Goal: Task Accomplishment & Management: Manage account settings

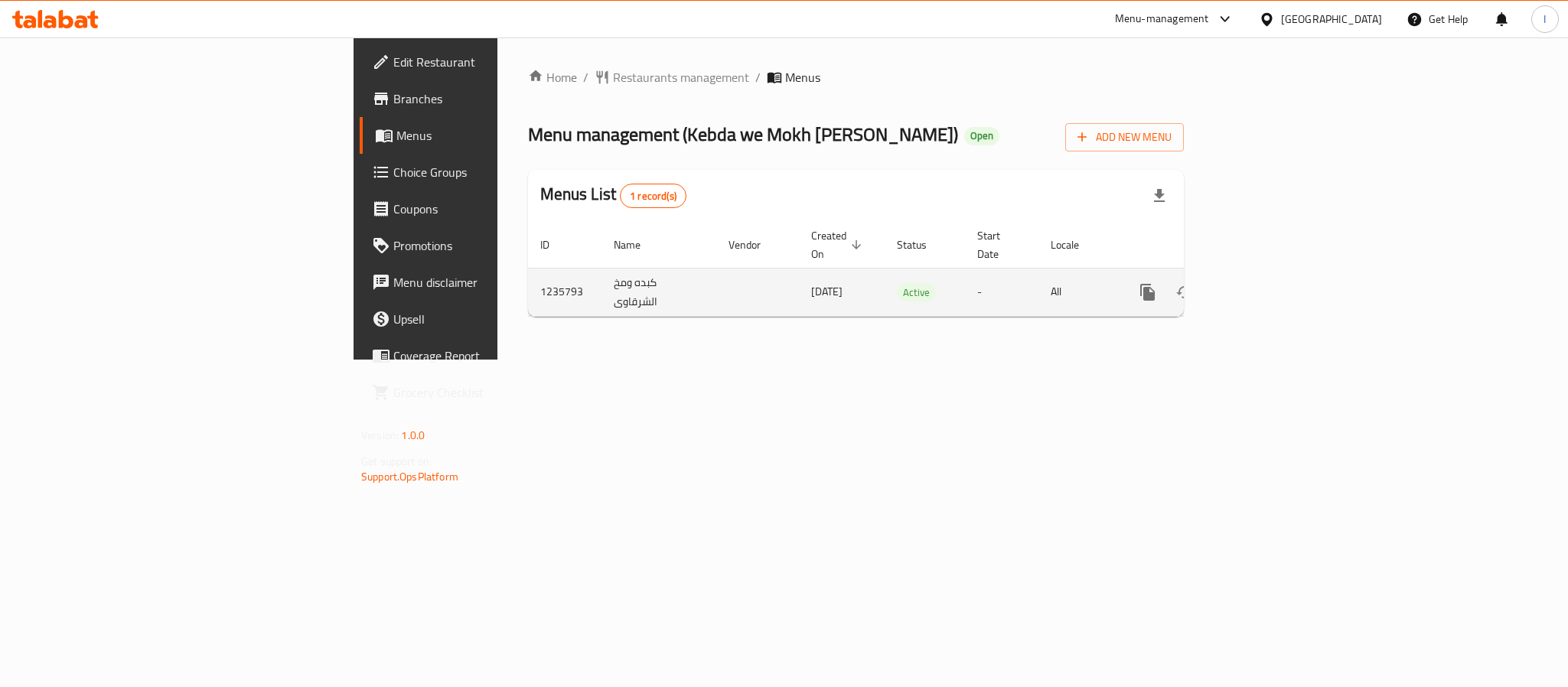
click at [1265, 285] on icon "enhanced table" at bounding box center [1258, 292] width 13 height 13
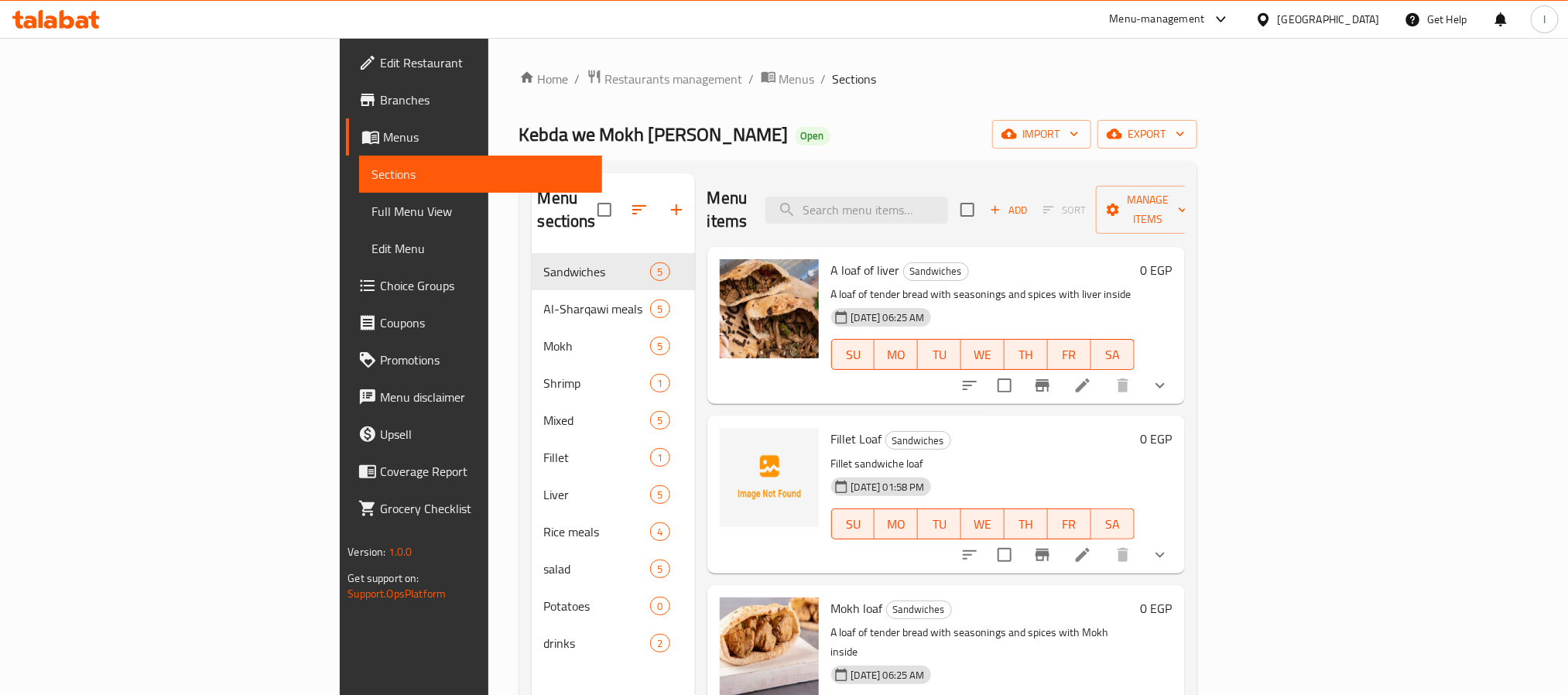
click at [743, 105] on div "Home / Restaurants management / Menus / Sections Kebda we [GEOGRAPHIC_DATA][PER…" at bounding box center [858, 474] width 678 height 812
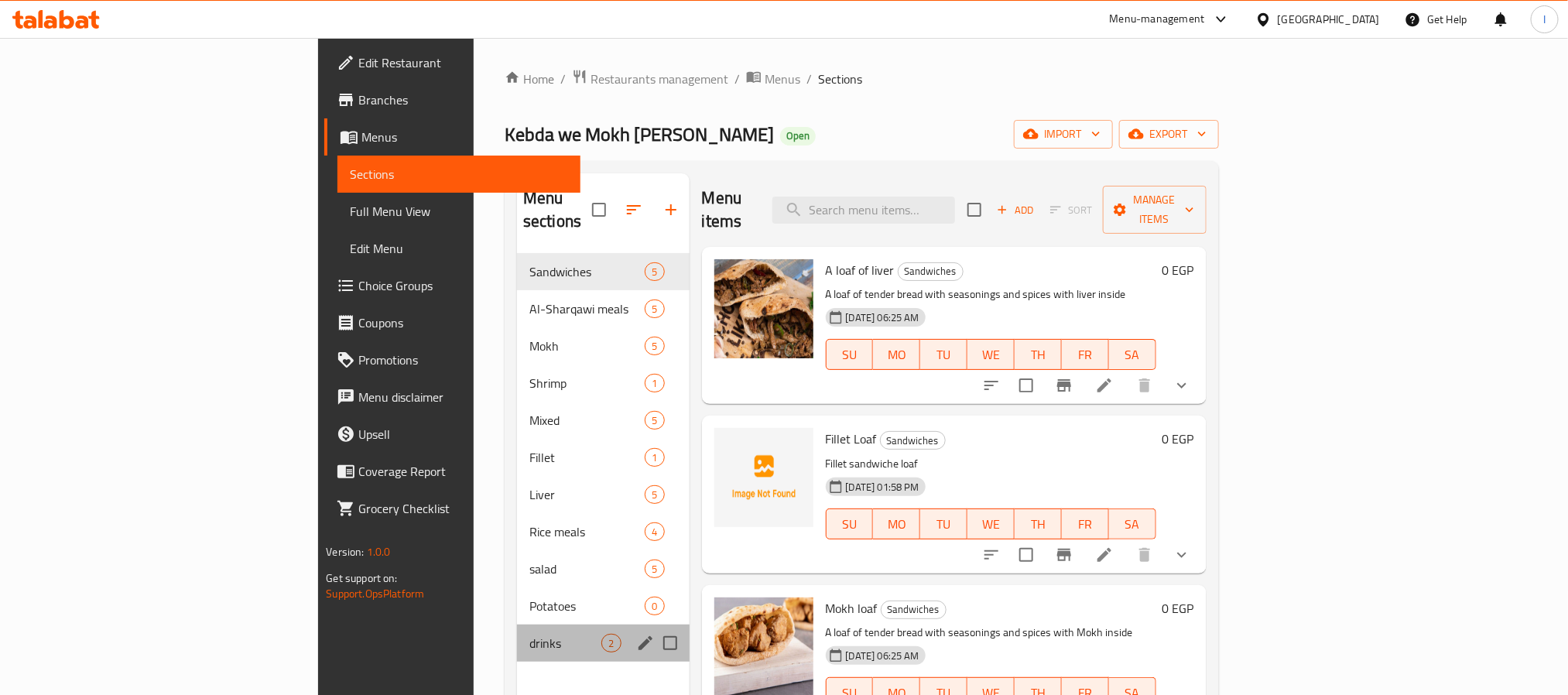
click at [517, 624] on div "drinks 2" at bounding box center [603, 643] width 173 height 37
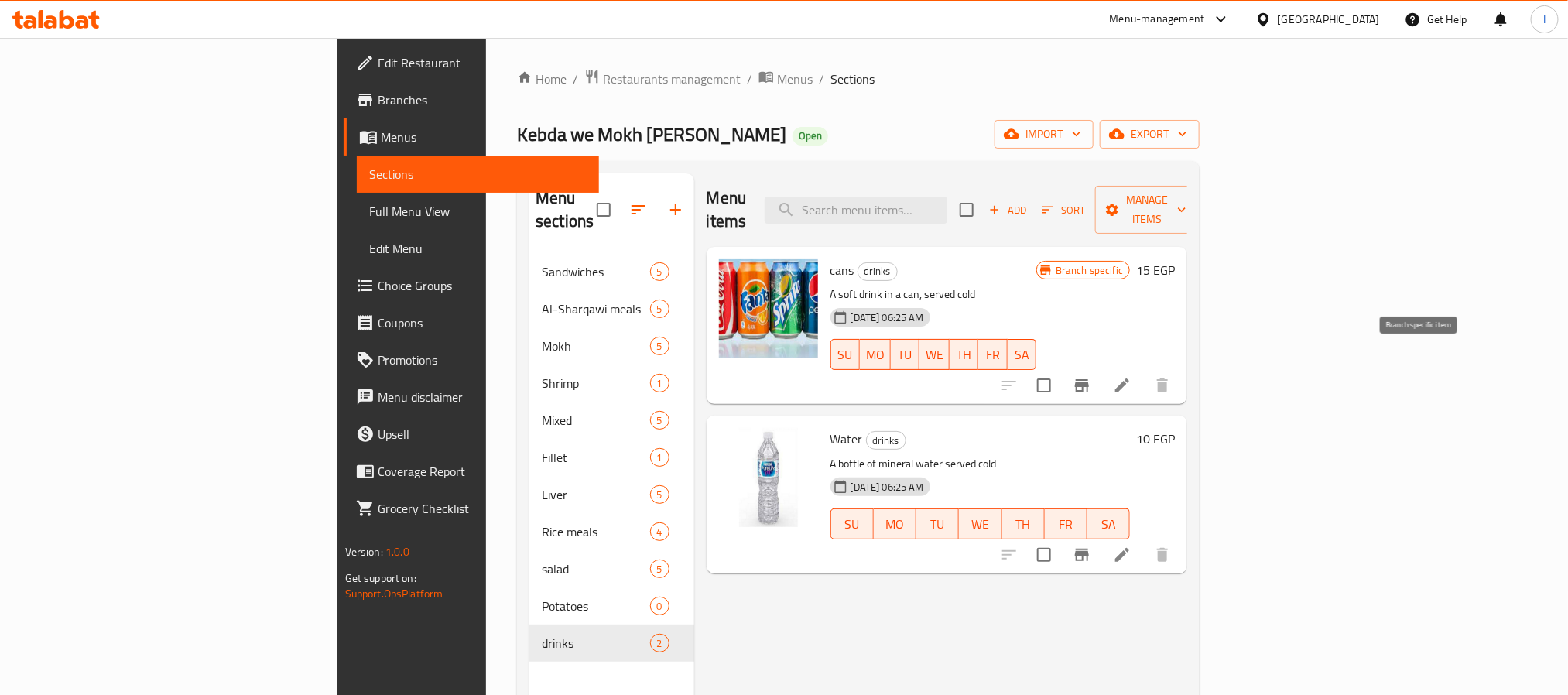
click at [1091, 376] on icon "Branch-specific-item" at bounding box center [1082, 386] width 19 height 19
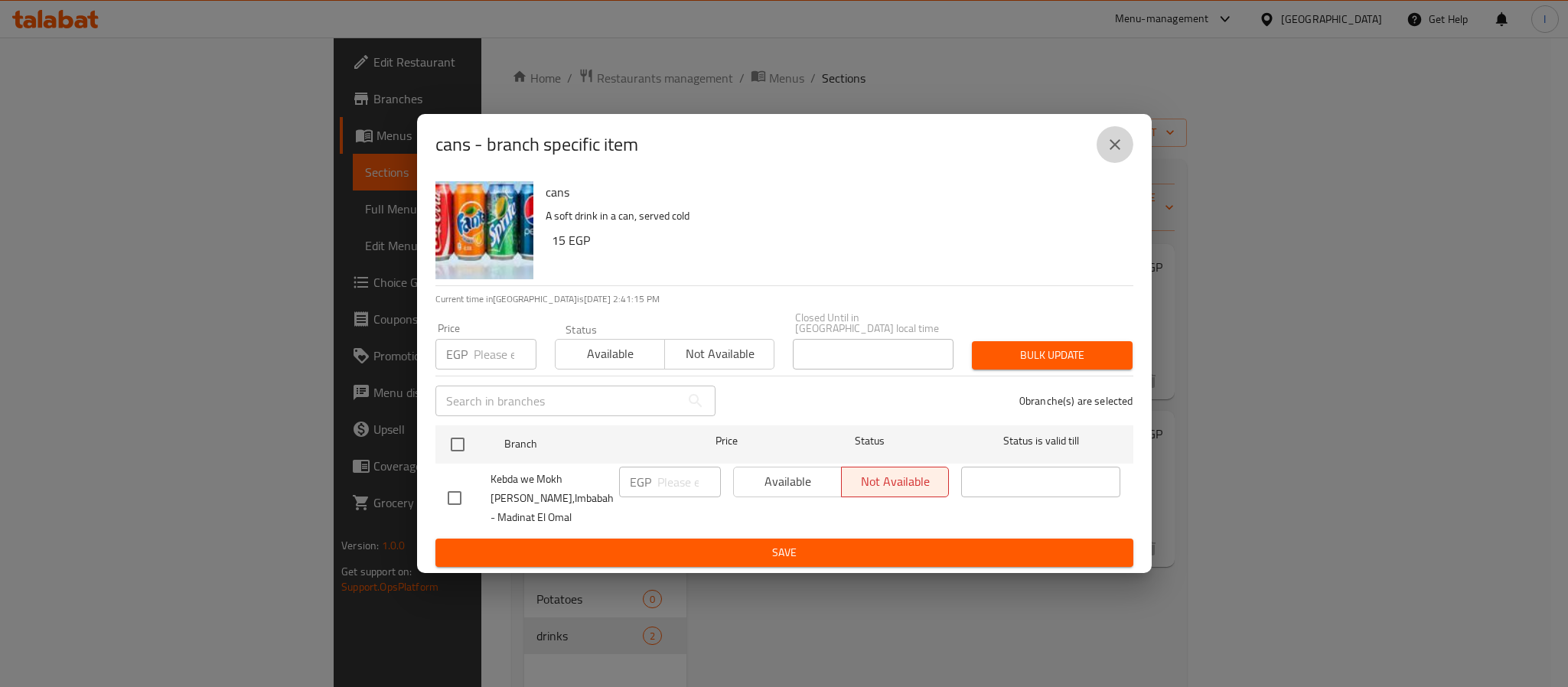
click at [1126, 159] on button "close" at bounding box center [1115, 145] width 37 height 37
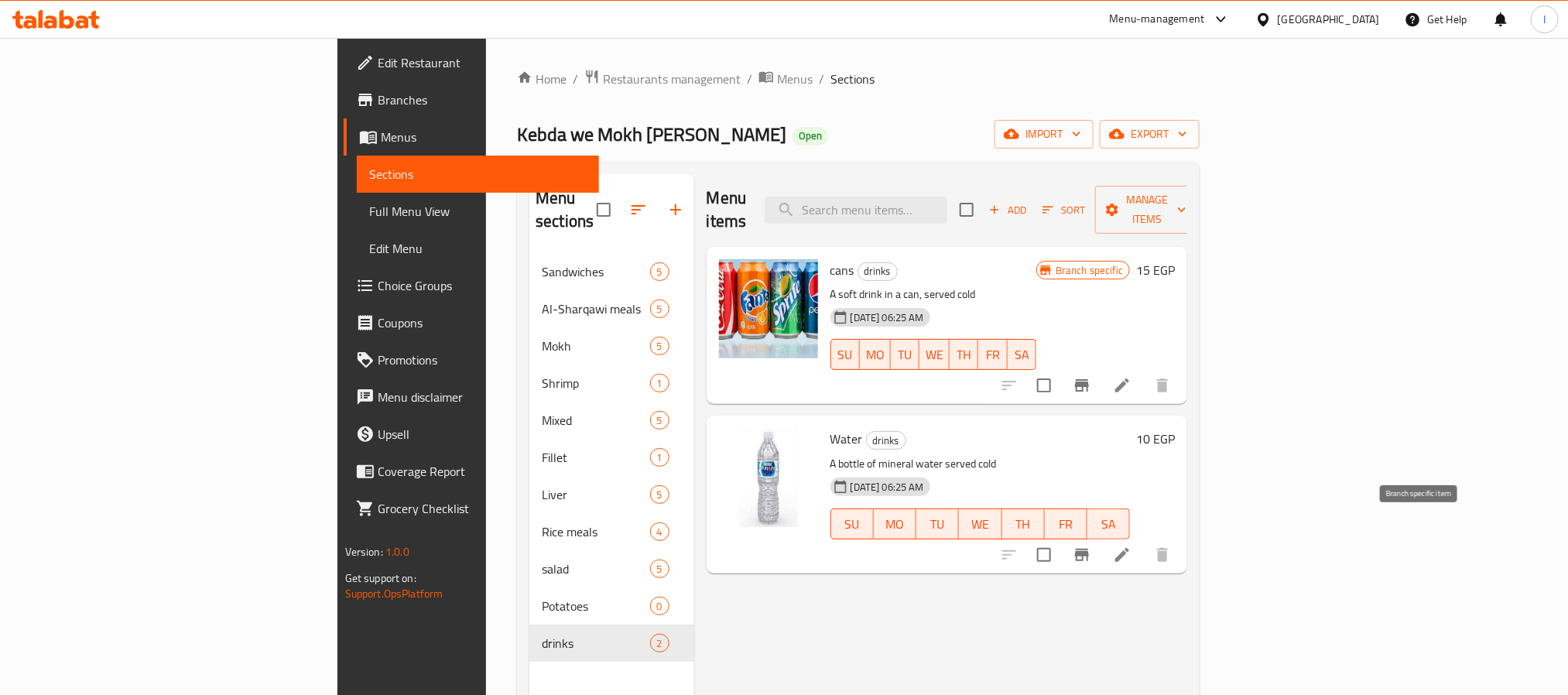
click at [1091, 545] on icon "Branch-specific-item" at bounding box center [1082, 555] width 19 height 19
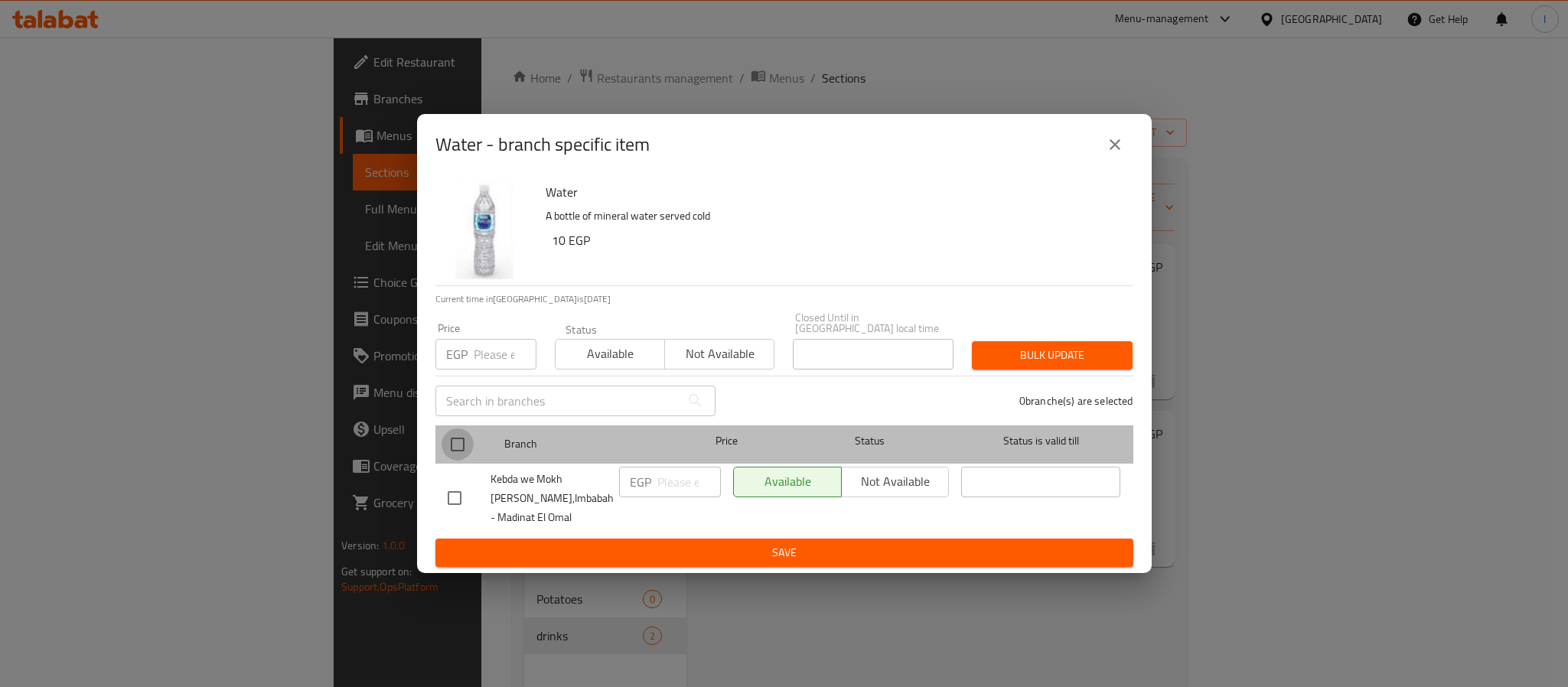
click at [467, 435] on input "checkbox" at bounding box center [457, 444] width 32 height 32
checkbox input "true"
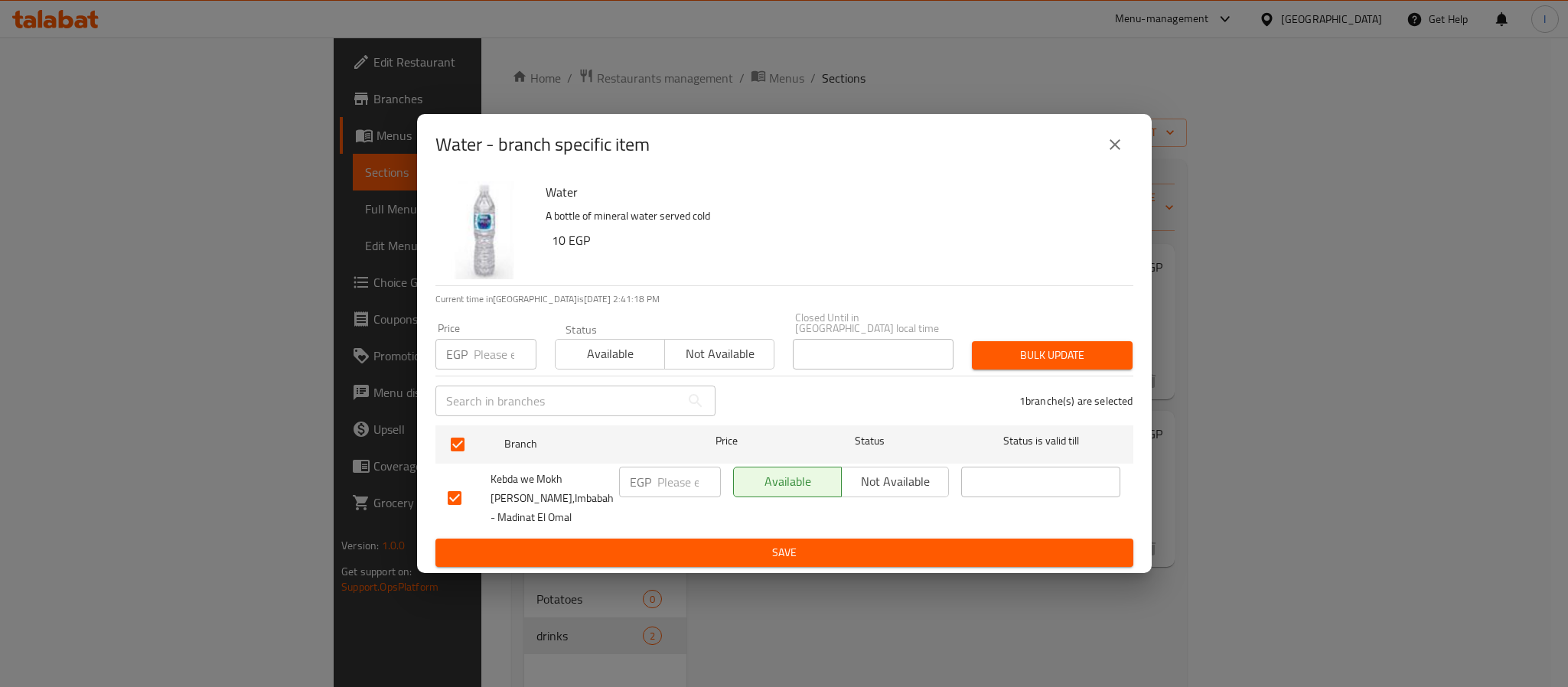
click at [671, 480] on input "number" at bounding box center [689, 481] width 64 height 31
type input "20"
click at [748, 552] on span "Save" at bounding box center [784, 552] width 673 height 19
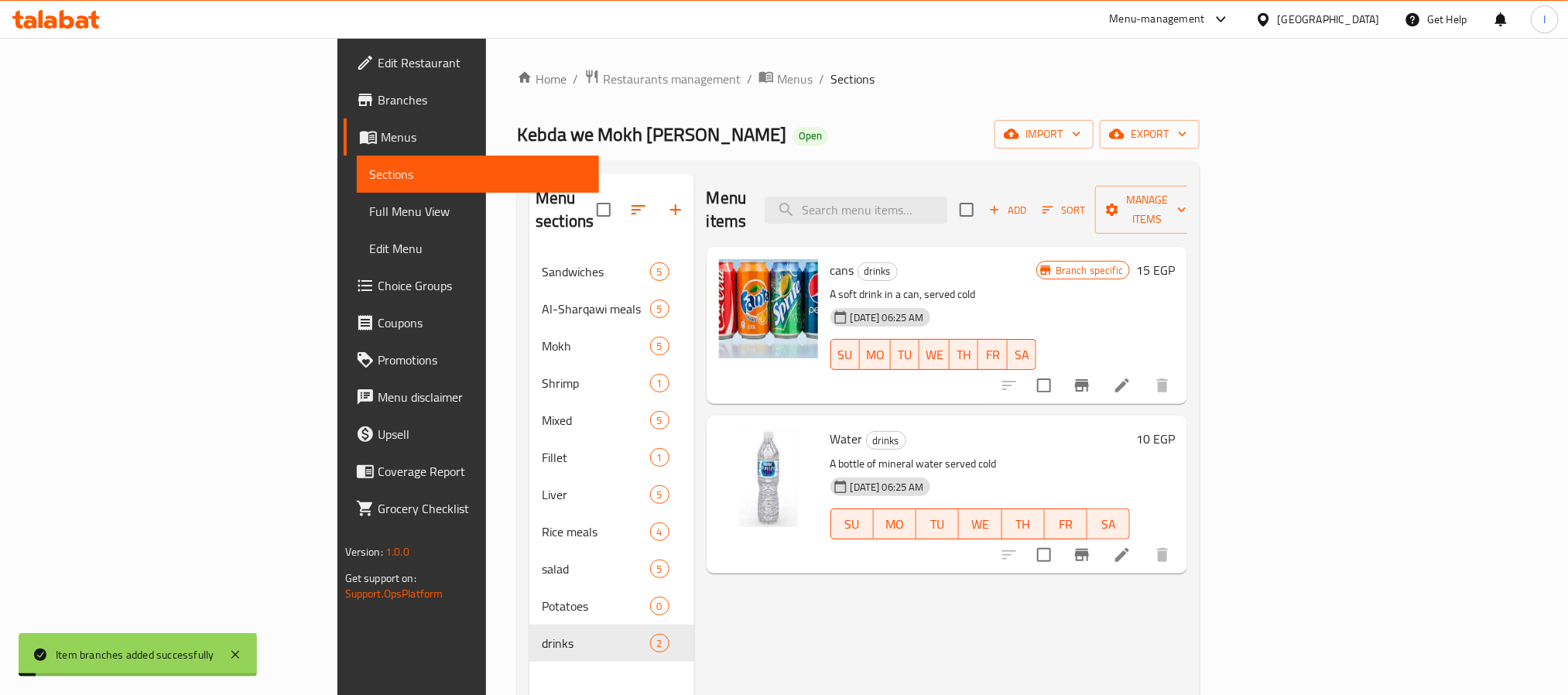
click at [1100, 374] on button "Branch-specific-item" at bounding box center [1082, 386] width 37 height 37
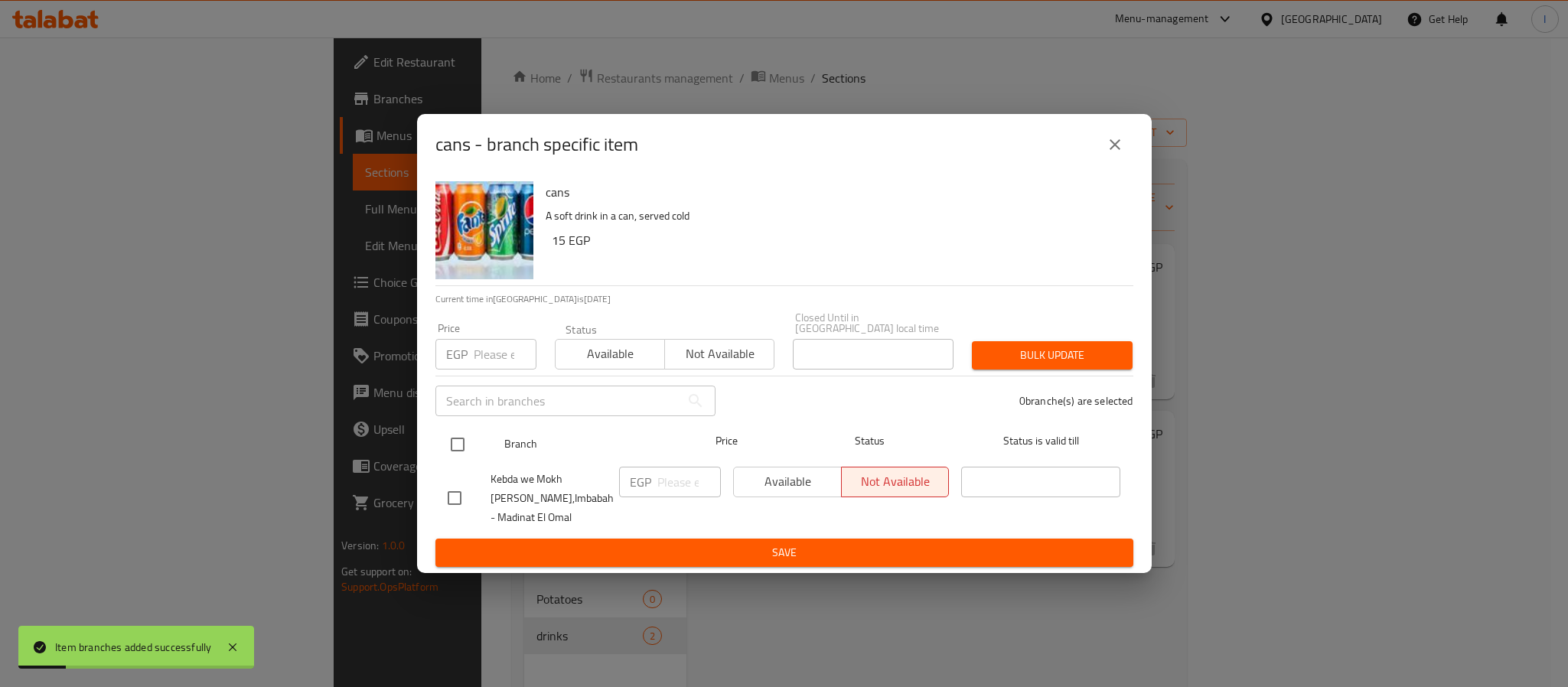
drag, startPoint x: 455, startPoint y: 436, endPoint x: 538, endPoint y: 452, distance: 84.5
click at [455, 436] on input "checkbox" at bounding box center [457, 444] width 32 height 32
checkbox input "true"
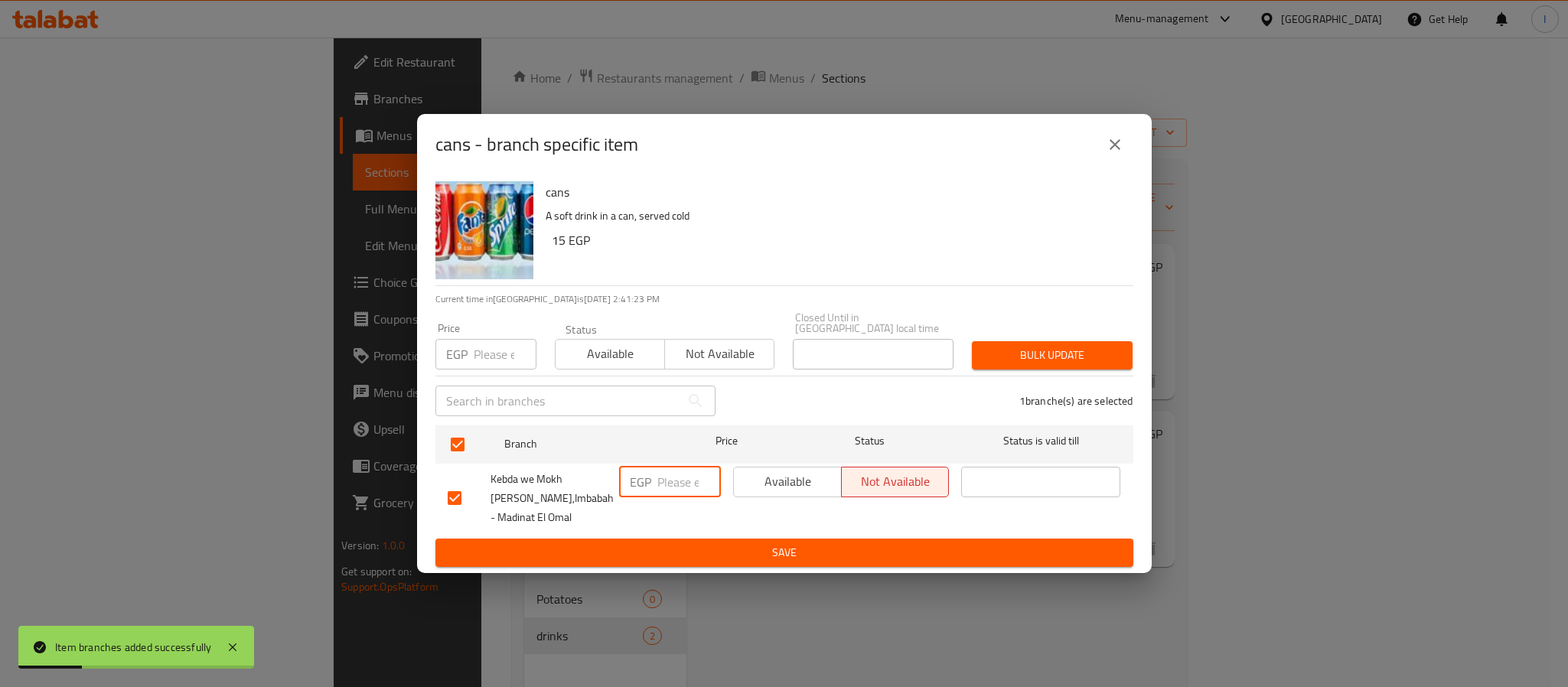
click at [677, 481] on input "number" at bounding box center [689, 481] width 64 height 31
type input "20"
click at [724, 549] on span "Save" at bounding box center [784, 552] width 673 height 19
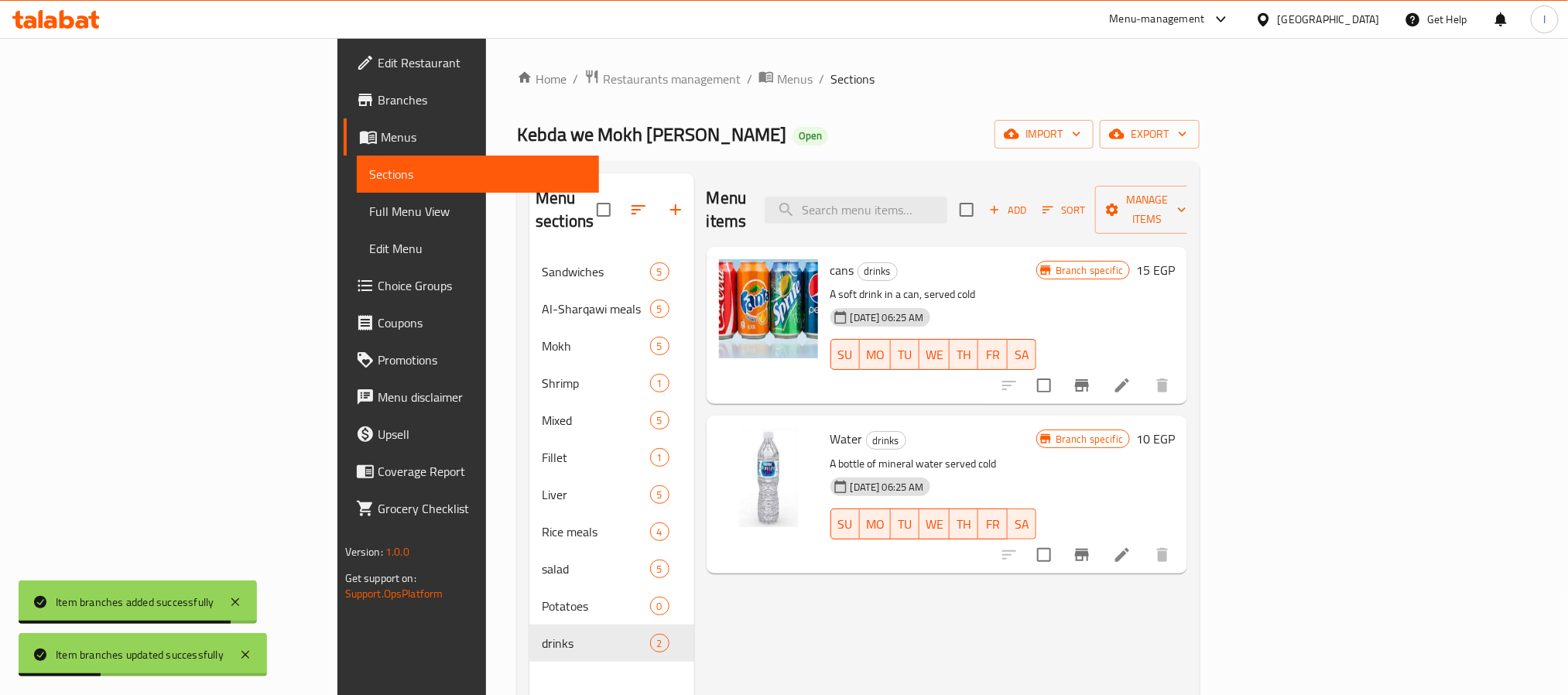
click at [798, 183] on div "Menu items Add Sort Manage items" at bounding box center [946, 210] width 481 height 74
click at [708, 153] on div "Home / Restaurants management / Menus / Sections Kebda we [GEOGRAPHIC_DATA][PER…" at bounding box center [858, 474] width 683 height 812
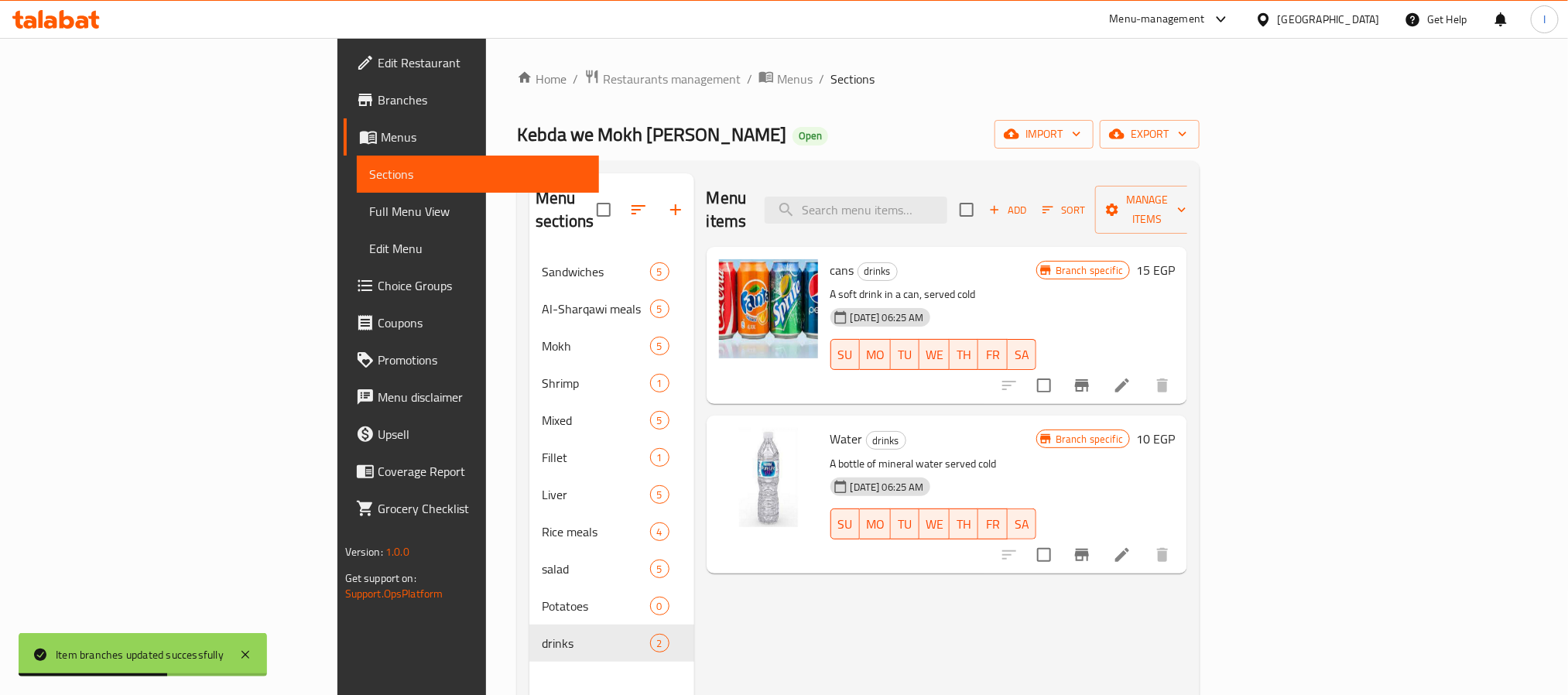
click at [790, 112] on div "Home / Restaurants management / Menus / Sections Kebda we [GEOGRAPHIC_DATA][PER…" at bounding box center [858, 474] width 683 height 812
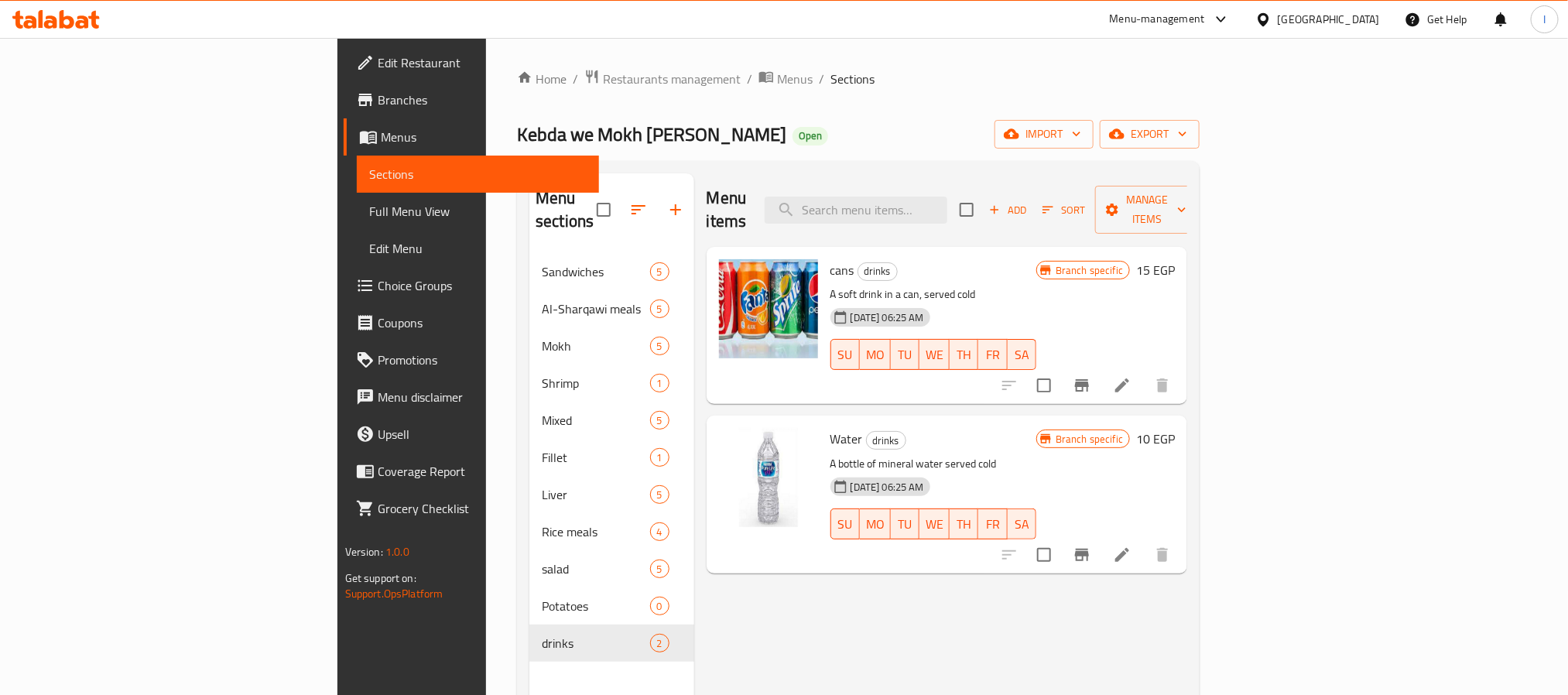
drag, startPoint x: 787, startPoint y: 105, endPoint x: 767, endPoint y: 98, distance: 21.2
click at [787, 105] on div "Home / Restaurants management / Menus / Sections Kebda we [GEOGRAPHIC_DATA][PER…" at bounding box center [858, 474] width 683 height 812
click at [603, 72] on span "Restaurants management" at bounding box center [672, 79] width 138 height 19
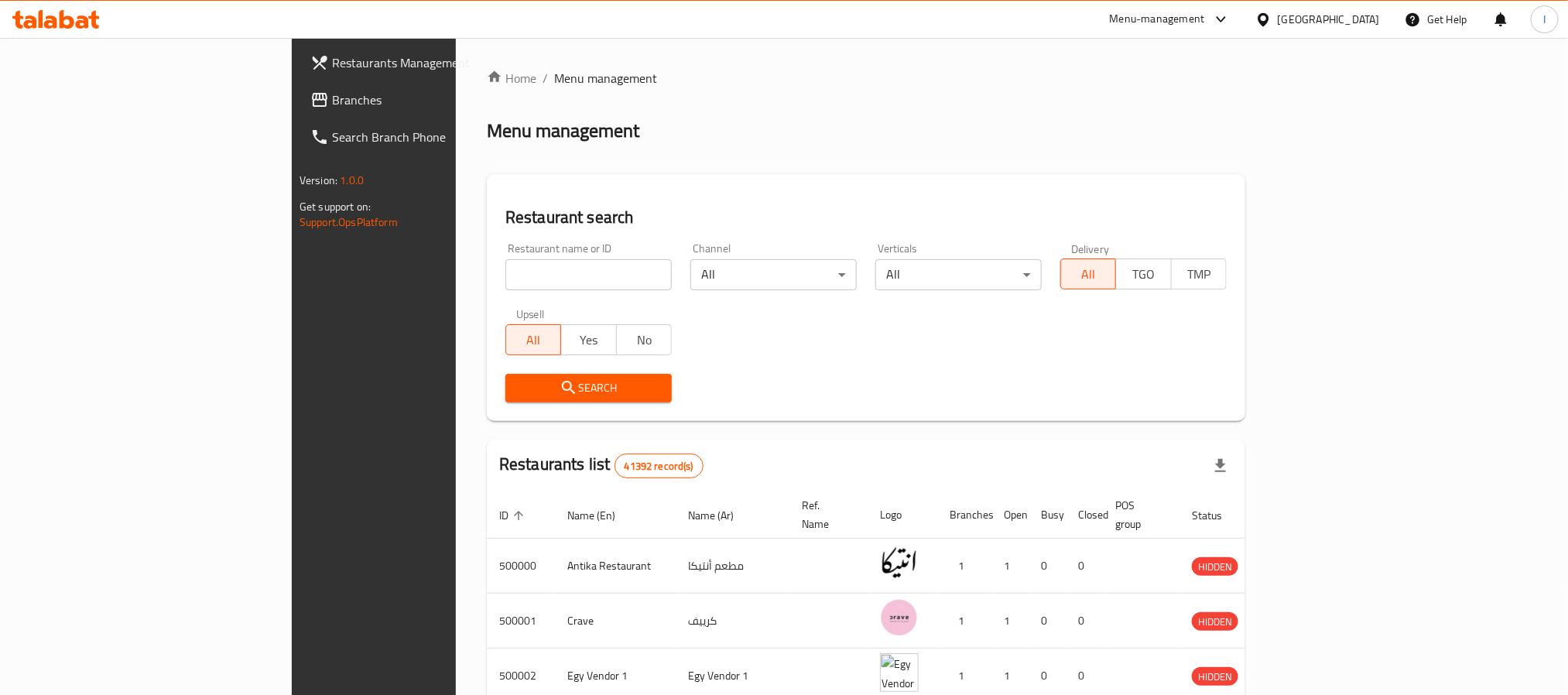
click at [599, 189] on div "Restaurant search Restaurant name or ID Restaurant name or ID Channel All ​ Ver…" at bounding box center [866, 298] width 759 height 247
click at [625, 178] on div "Restaurant search Restaurant name or ID Restaurant name or ID Channel All ​ Ver…" at bounding box center [866, 298] width 759 height 247
click at [861, 383] on div "Search" at bounding box center [866, 388] width 740 height 47
click at [508, 182] on div "Restaurant search Restaurant name or ID Restaurant name or ID Channel All ​ Ver…" at bounding box center [866, 298] width 759 height 247
click at [332, 90] on span "Branches" at bounding box center [436, 100] width 209 height 19
